Goal: Task Accomplishment & Management: Complete application form

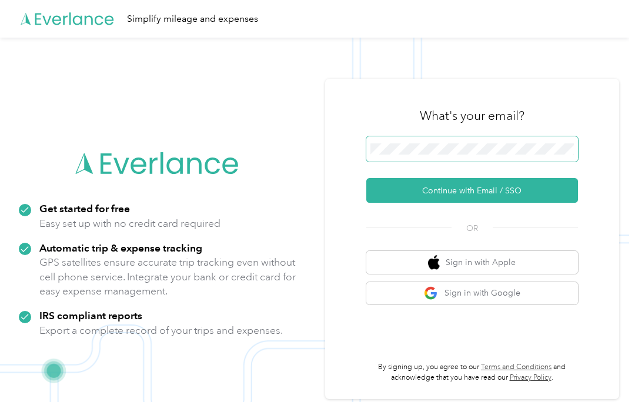
click at [477, 191] on button "Continue with Email / SSO" at bounding box center [473, 190] width 212 height 25
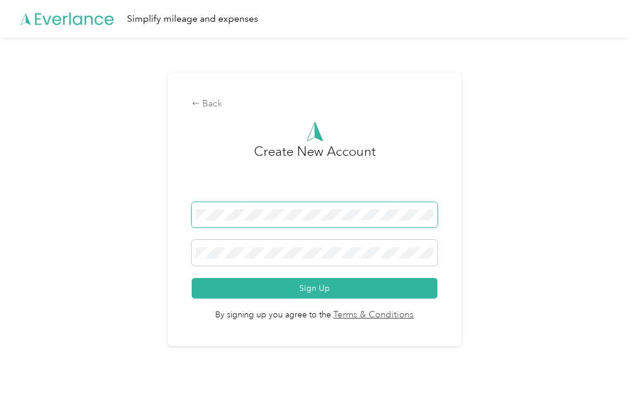
click at [318, 288] on button "Sign Up" at bounding box center [315, 288] width 246 height 21
click at [404, 275] on form "Sign Up" at bounding box center [315, 250] width 246 height 97
click at [356, 288] on button "Sign Up" at bounding box center [315, 288] width 246 height 21
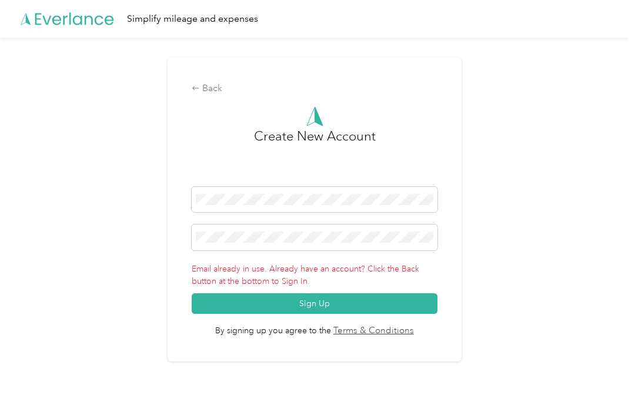
click at [207, 94] on div "Back" at bounding box center [315, 89] width 246 height 14
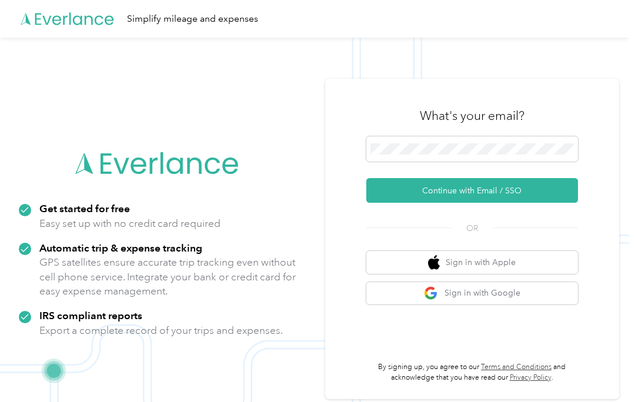
click at [534, 189] on button "Continue with Email / SSO" at bounding box center [473, 190] width 212 height 25
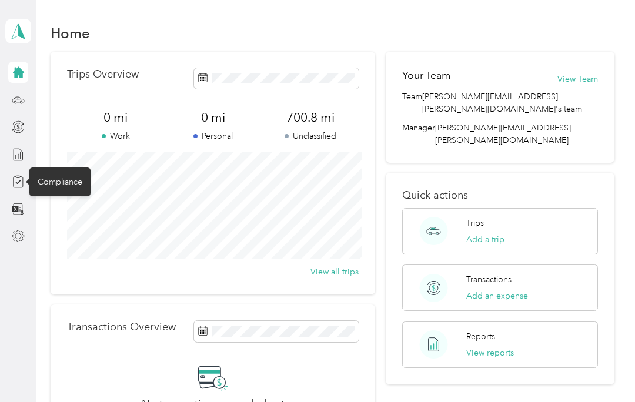
click at [24, 180] on icon at bounding box center [18, 181] width 13 height 13
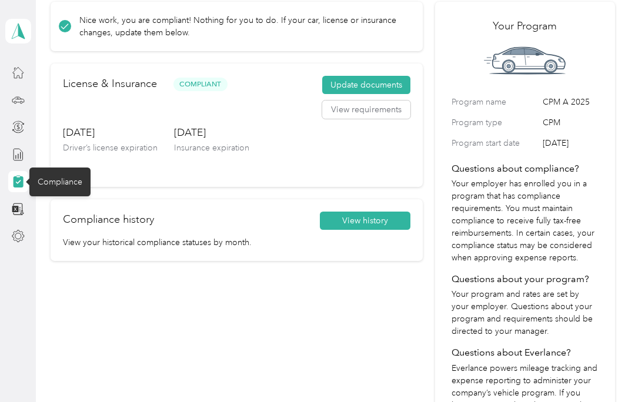
scroll to position [58, 0]
click at [389, 83] on button "Update documents" at bounding box center [366, 85] width 88 height 19
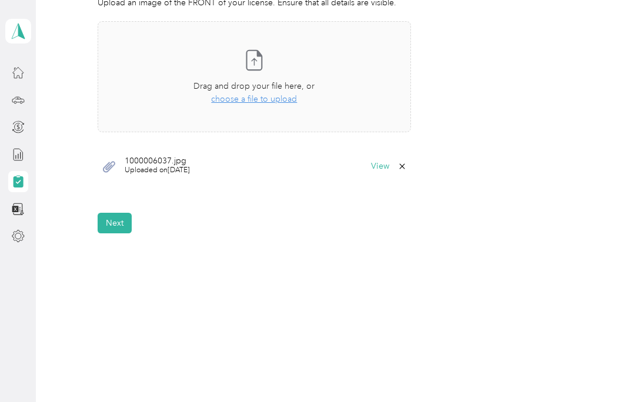
scroll to position [367, 0]
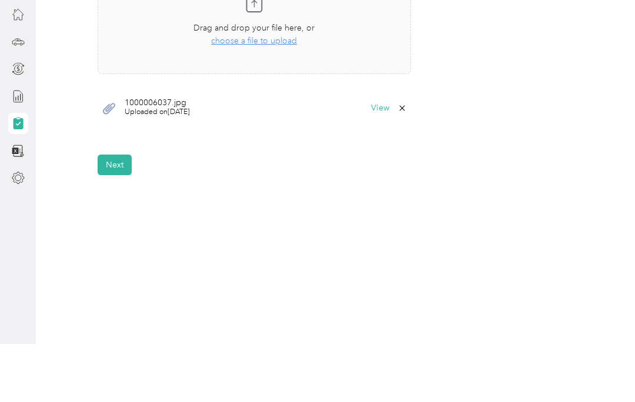
click at [125, 213] on button "Next" at bounding box center [115, 223] width 34 height 21
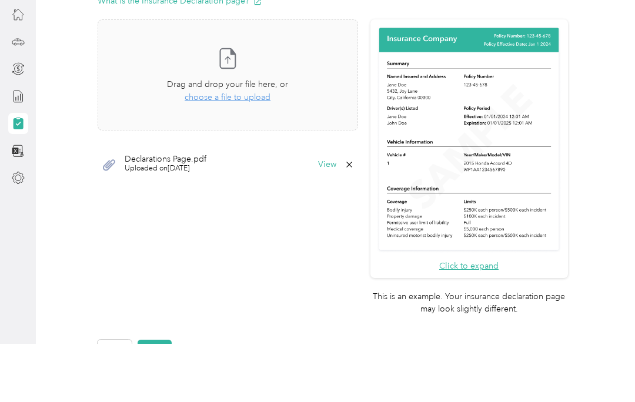
scroll to position [257, 0]
click at [337, 219] on button "View" at bounding box center [327, 223] width 18 height 8
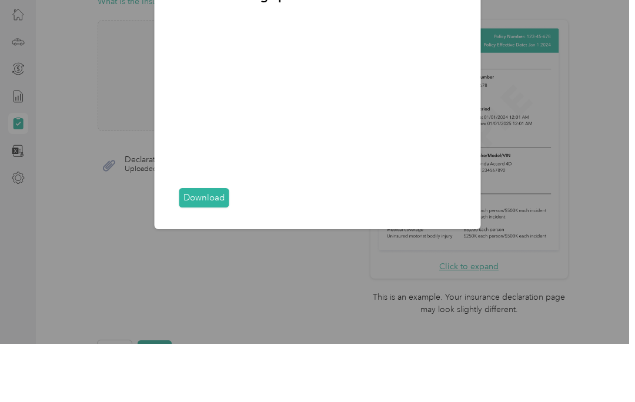
click at [398, 301] on div at bounding box center [317, 201] width 635 height 402
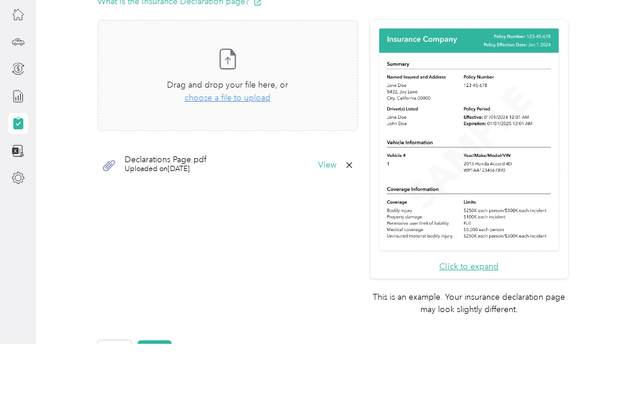
click at [165, 399] on button "Next" at bounding box center [155, 409] width 34 height 21
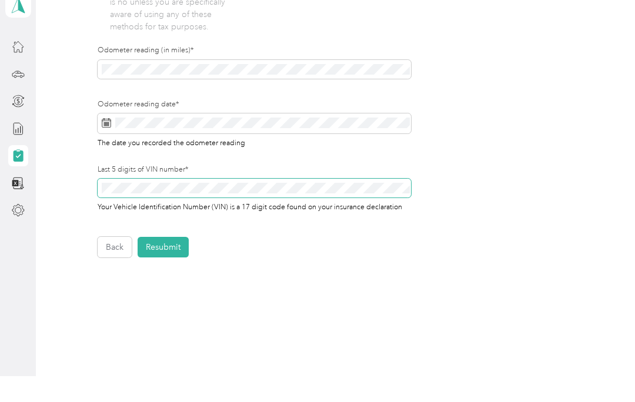
scroll to position [388, 0]
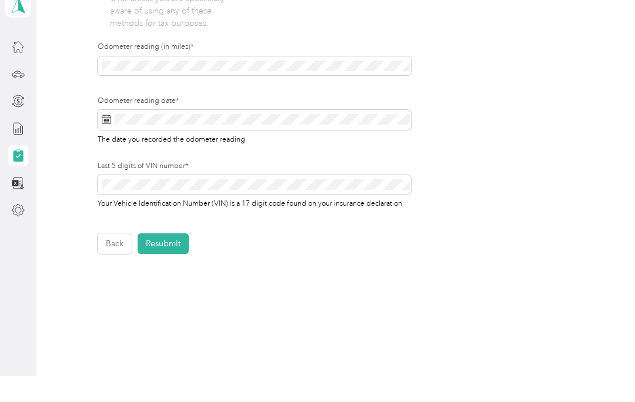
click at [166, 259] on button "Resubmit" at bounding box center [163, 269] width 51 height 21
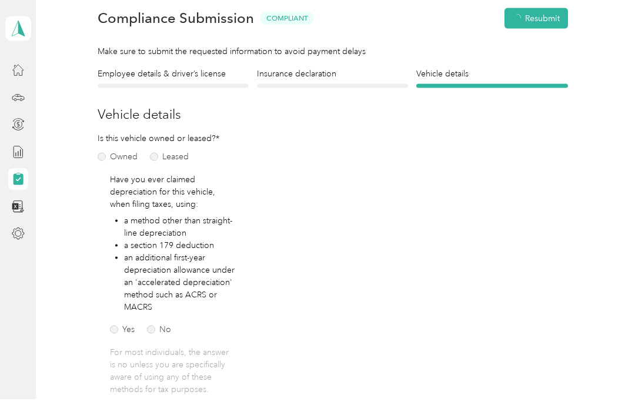
scroll to position [14, 0]
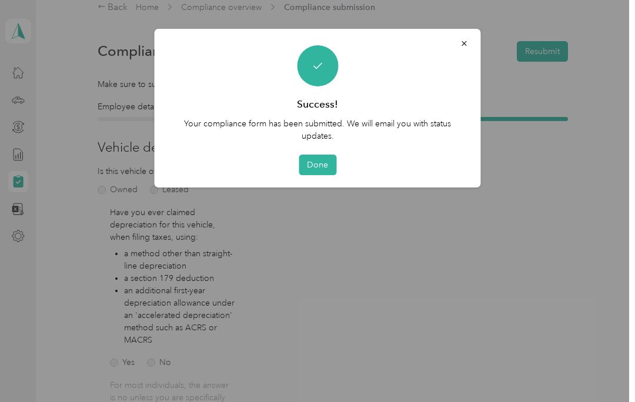
click at [319, 164] on button "Done" at bounding box center [318, 165] width 38 height 21
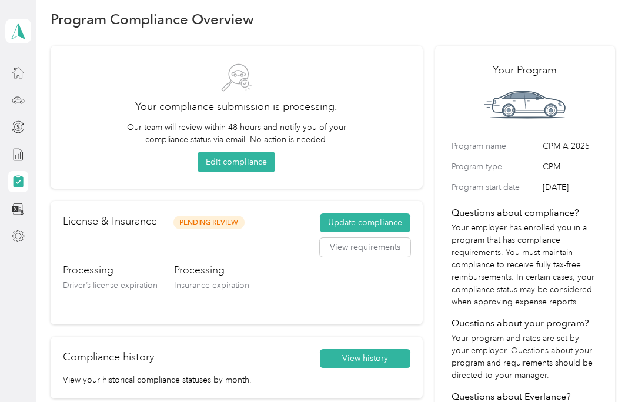
click at [390, 356] on button "View history" at bounding box center [365, 359] width 91 height 19
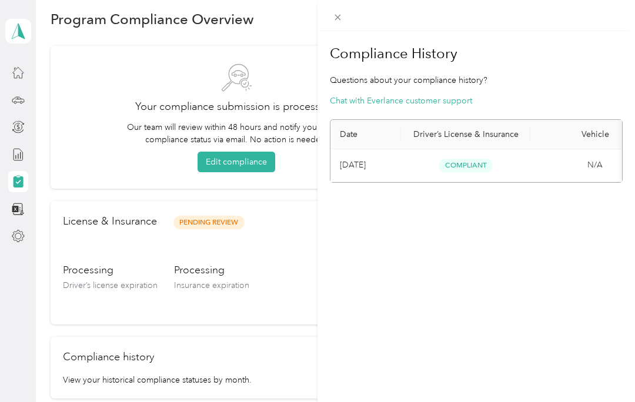
click at [482, 324] on div "Compliance History Questions about your compliance history? Chat with Everlance…" at bounding box center [477, 232] width 318 height 402
click at [600, 49] on h1 "Compliance History" at bounding box center [476, 53] width 293 height 28
